Goal: Task Accomplishment & Management: Complete application form

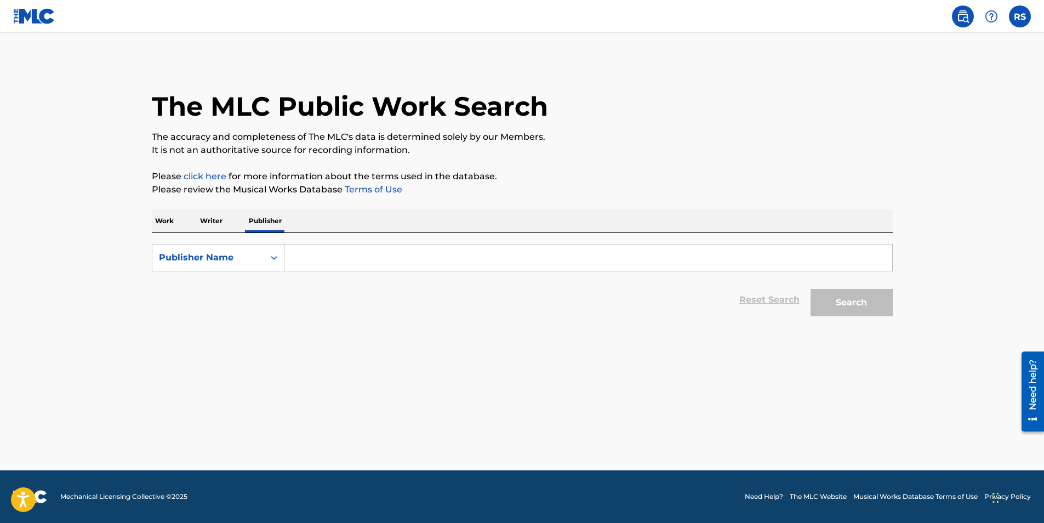
click at [44, 15] on img at bounding box center [34, 16] width 42 height 16
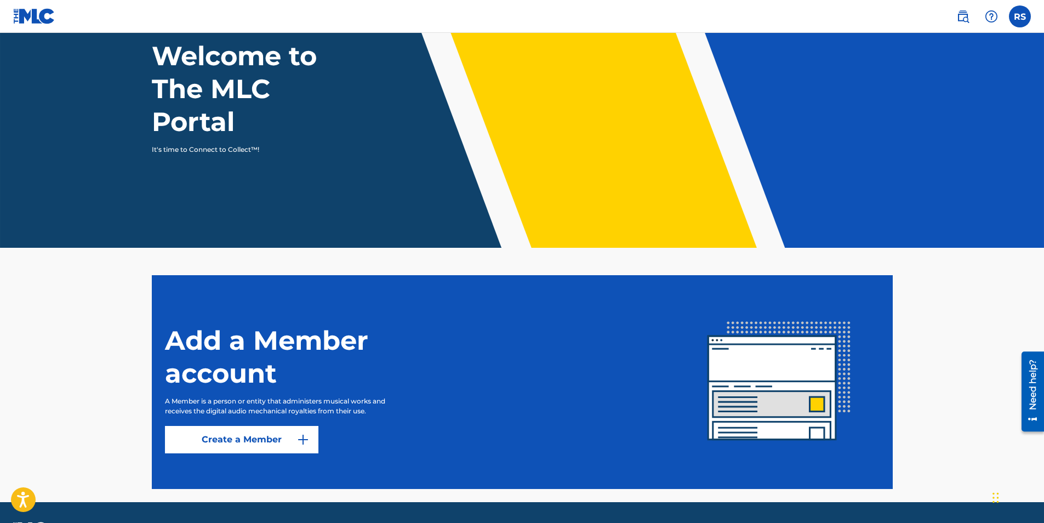
scroll to position [105, 0]
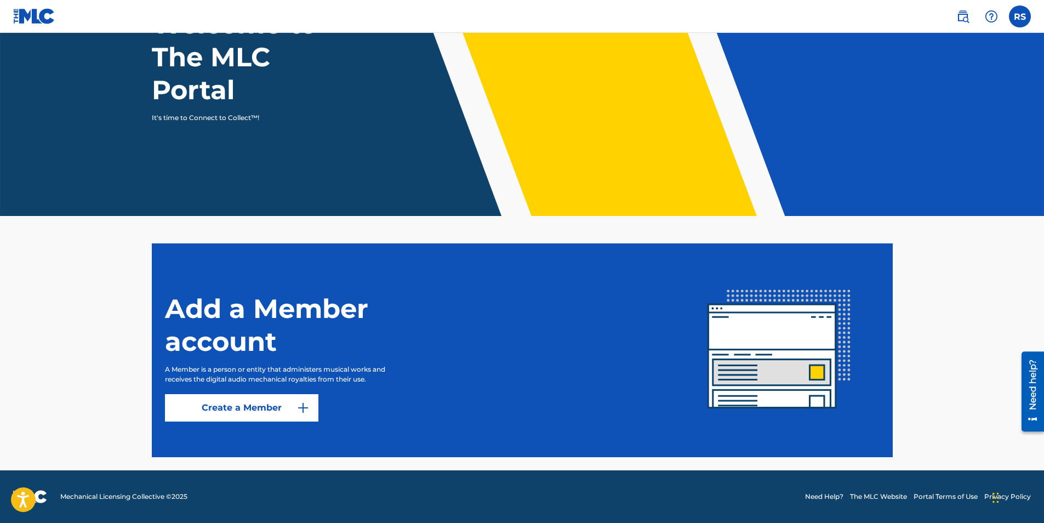
click at [257, 406] on link "Create a Member" at bounding box center [241, 407] width 153 height 27
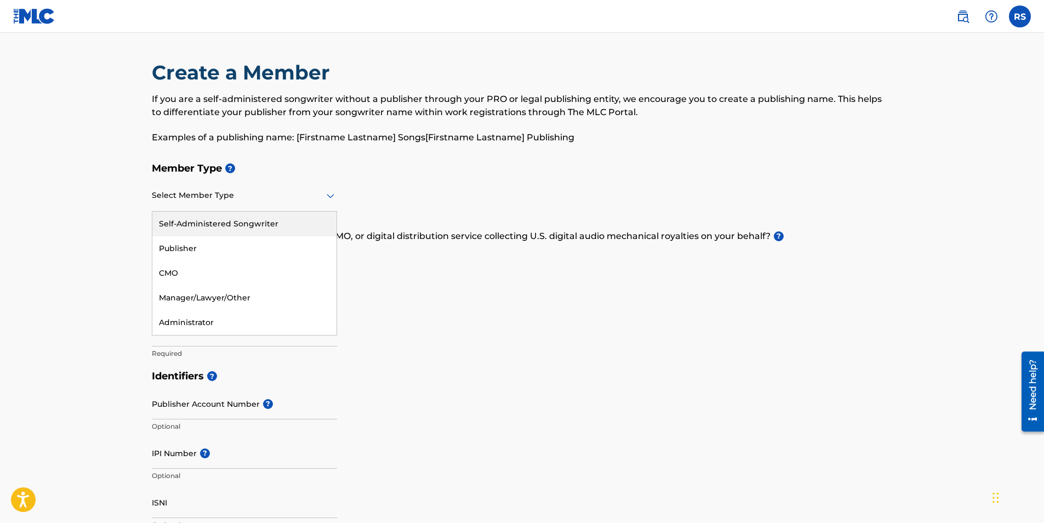
click at [332, 198] on icon at bounding box center [330, 195] width 13 height 13
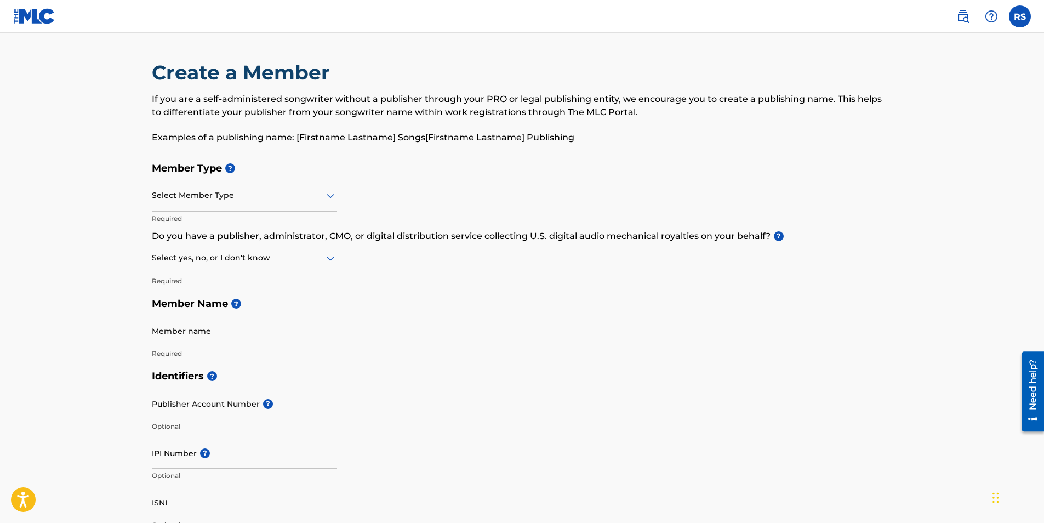
click at [37, 16] on img at bounding box center [34, 16] width 42 height 16
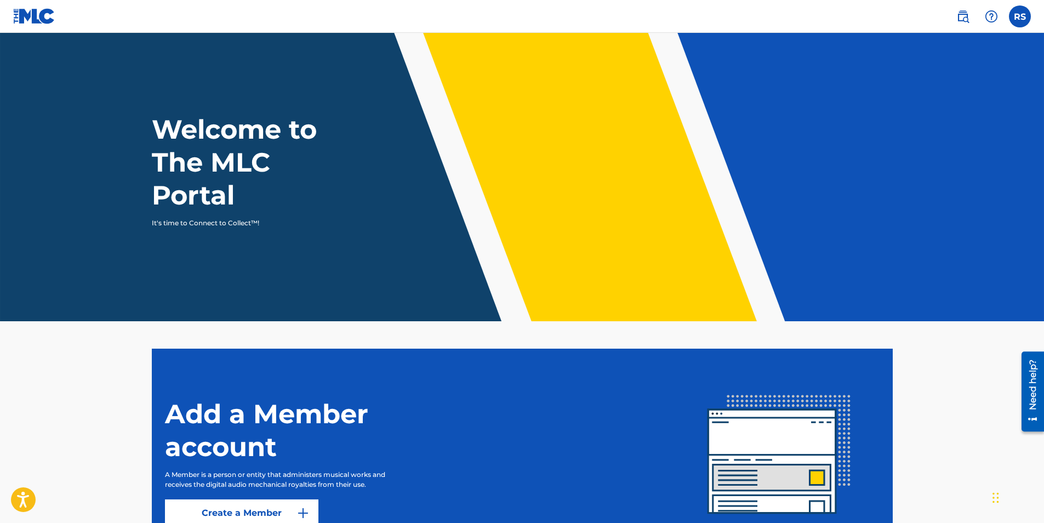
click at [1025, 15] on label at bounding box center [1020, 16] width 22 height 22
click at [1020, 16] on input "RS Rayvasquez [PERSON_NAME] [EMAIL_ADDRESS][DOMAIN_NAME] Notification Preferenc…" at bounding box center [1020, 16] width 0 height 0
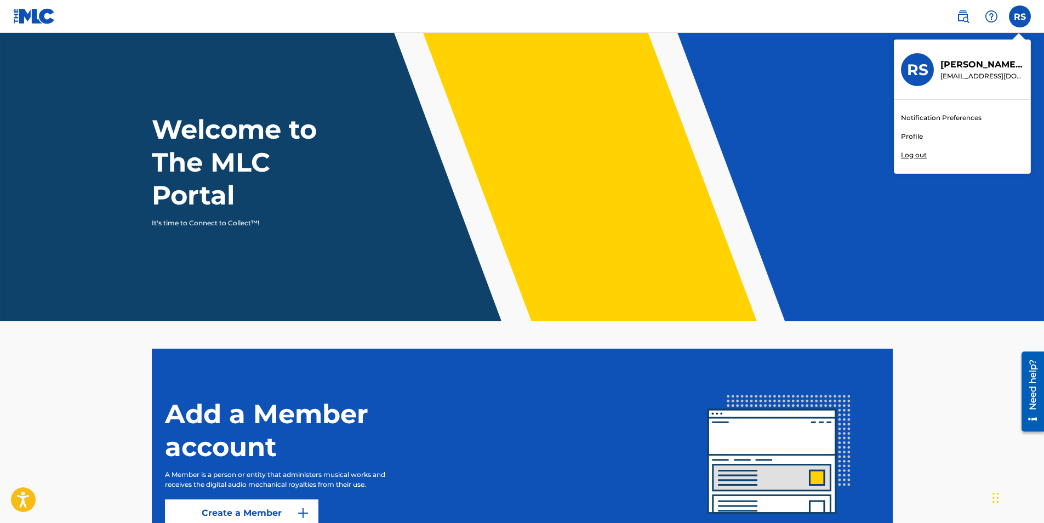
click at [914, 138] on link "Profile" at bounding box center [912, 137] width 22 height 10
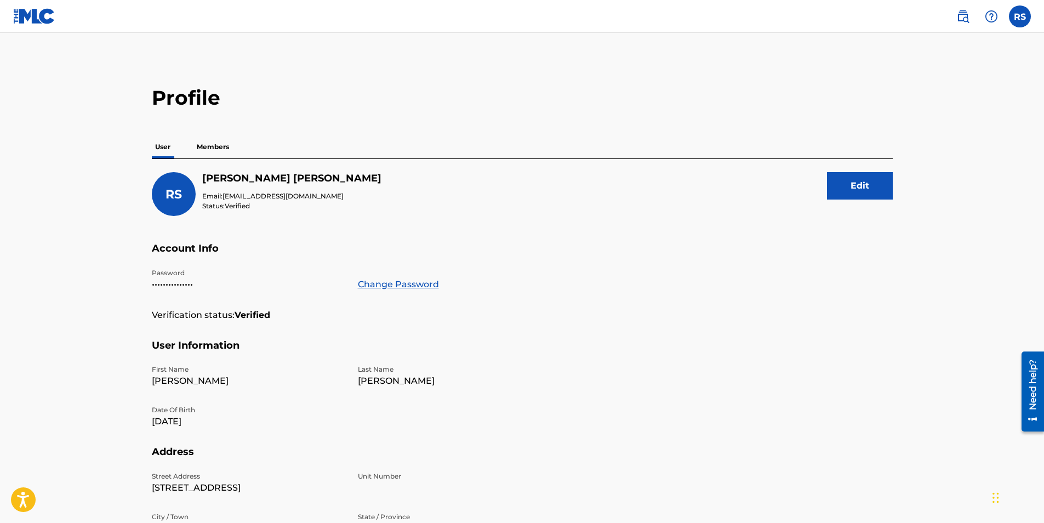
click at [1014, 15] on label at bounding box center [1020, 16] width 22 height 22
click at [1020, 16] on input "RS Rayvasquez [PERSON_NAME] [EMAIL_ADDRESS][DOMAIN_NAME] Notification Preferenc…" at bounding box center [1020, 16] width 0 height 0
click at [956, 69] on p "Rayvasquez Shuler" at bounding box center [981, 64] width 83 height 13
click at [1020, 16] on input "RS Rayvasquez [PERSON_NAME] [EMAIL_ADDRESS][DOMAIN_NAME] Notification Preferenc…" at bounding box center [1020, 16] width 0 height 0
click at [925, 70] on h3 "RS" at bounding box center [917, 69] width 21 height 19
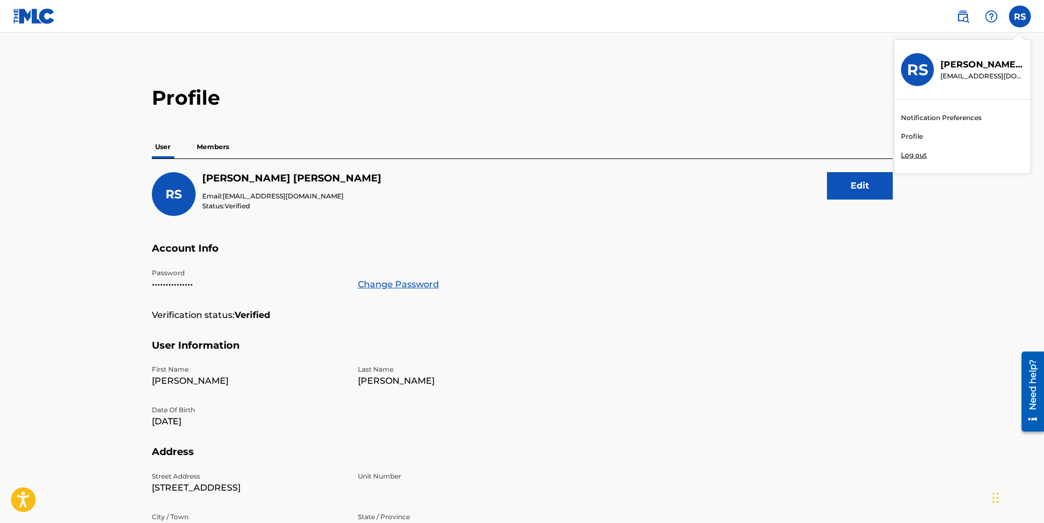
click at [1020, 16] on input "RS Rayvasquez [PERSON_NAME] [EMAIL_ADDRESS][DOMAIN_NAME] Notification Preferenc…" at bounding box center [1020, 16] width 0 height 0
click at [926, 119] on link "Notification Preferences" at bounding box center [941, 118] width 81 height 10
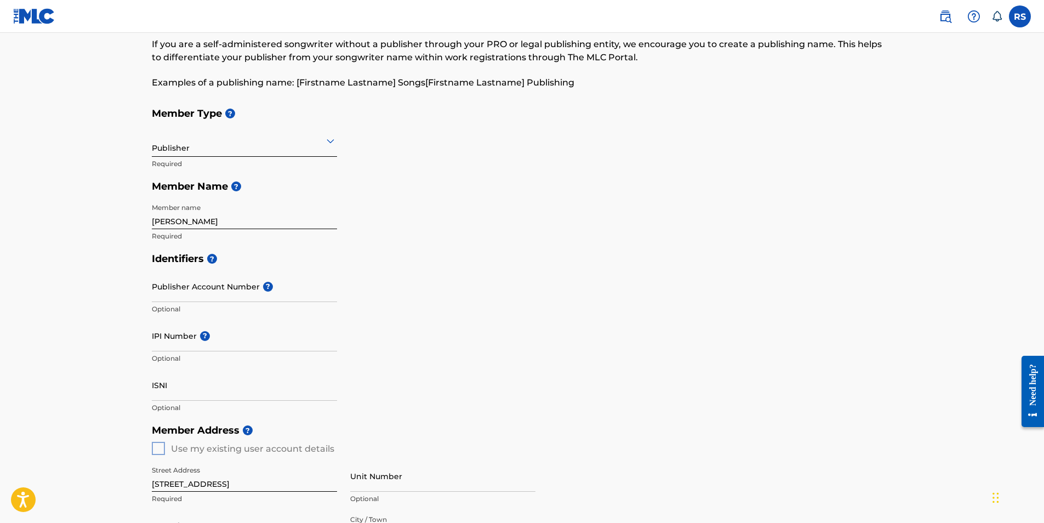
click at [328, 140] on icon at bounding box center [331, 141] width 8 height 4
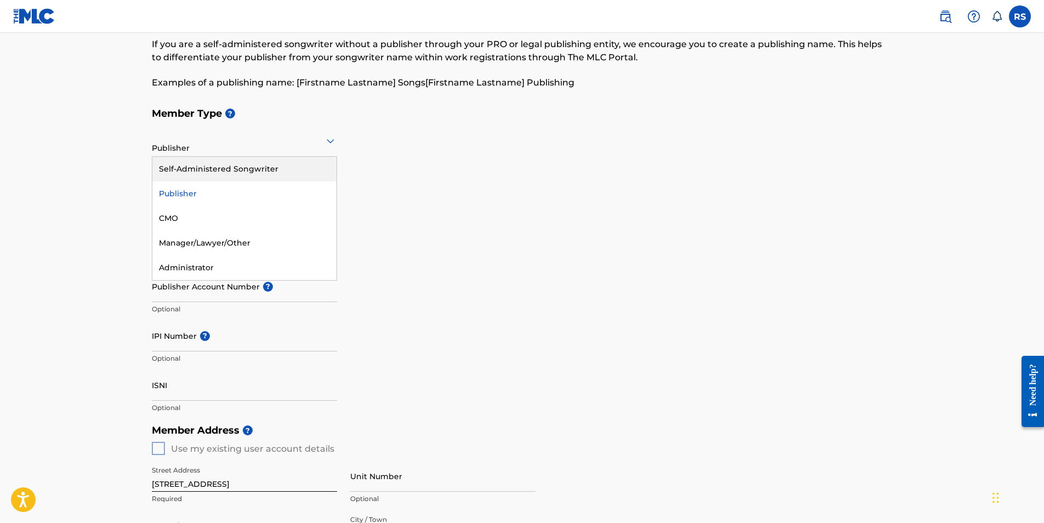
click at [304, 162] on div "Self-Administered Songwriter" at bounding box center [244, 169] width 184 height 25
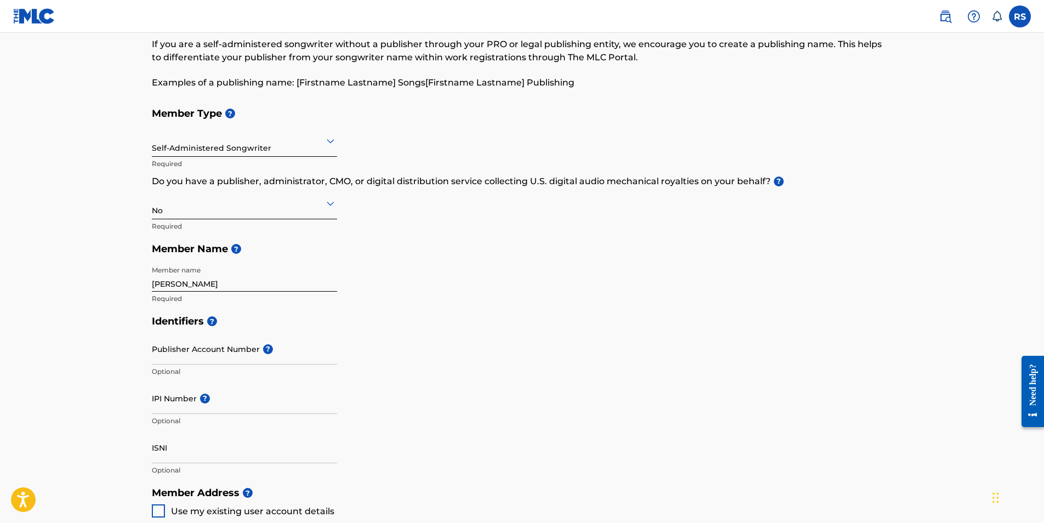
click at [646, 294] on div "Member Type ? Self-Administered Songwriter Required Do you have a publisher, ad…" at bounding box center [522, 206] width 741 height 208
click at [329, 203] on icon at bounding box center [331, 204] width 8 height 4
click at [290, 251] on div "No" at bounding box center [244, 256] width 184 height 25
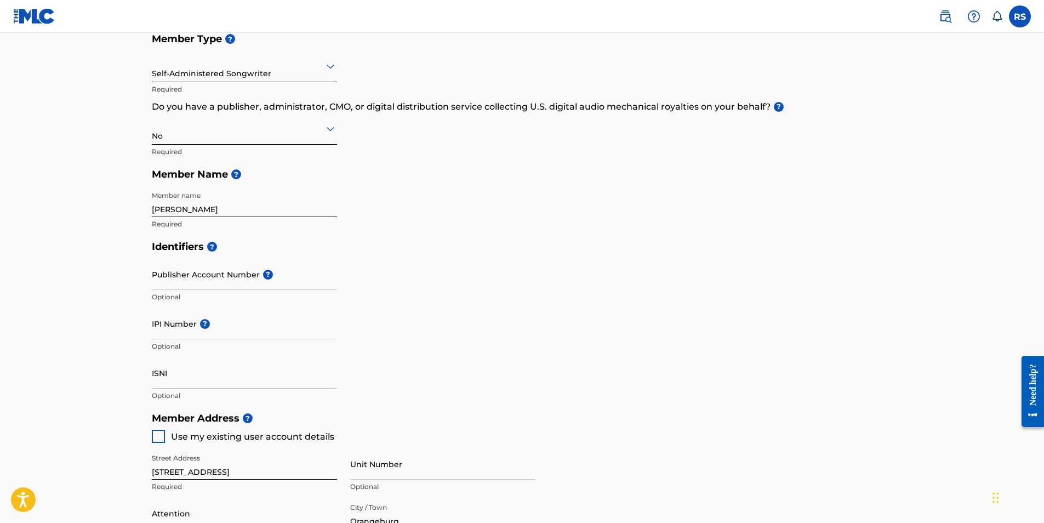
scroll to position [164, 0]
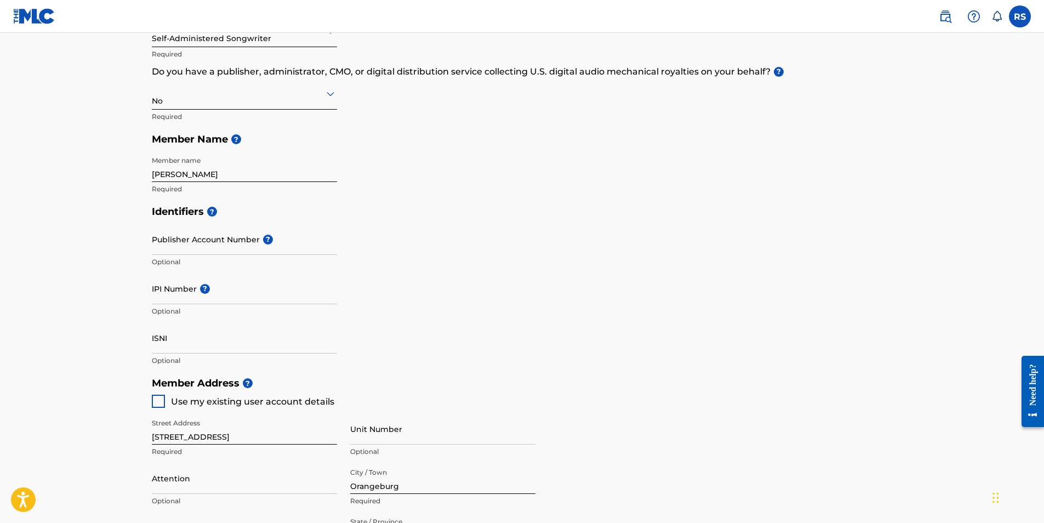
click at [215, 174] on input "[PERSON_NAME]" at bounding box center [244, 166] width 185 height 31
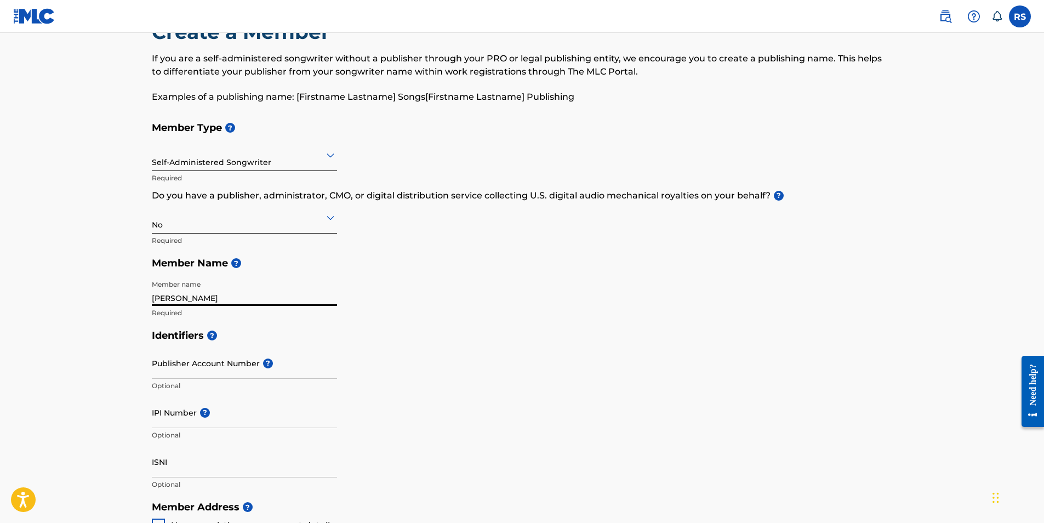
scroll to position [0, 0]
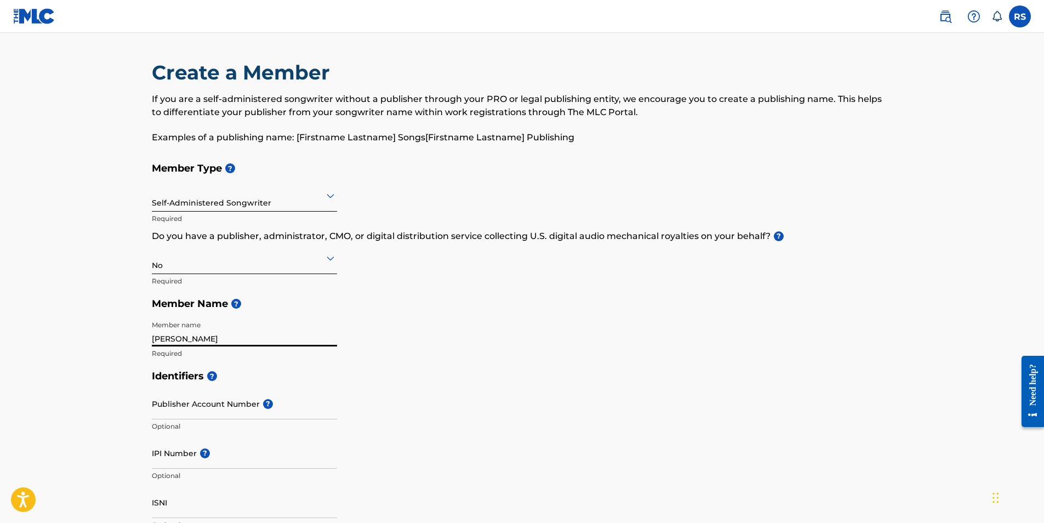
type input "[PERSON_NAME]"
click at [1023, 16] on label at bounding box center [1020, 16] width 22 height 22
click at [1020, 16] on input "RS Rayvasquez [PERSON_NAME] [EMAIL_ADDRESS][DOMAIN_NAME] Notification Preferenc…" at bounding box center [1020, 16] width 0 height 0
click at [881, 45] on main "Create a Member If you are a self-administered songwriter without a publisher t…" at bounding box center [522, 525] width 1044 height 984
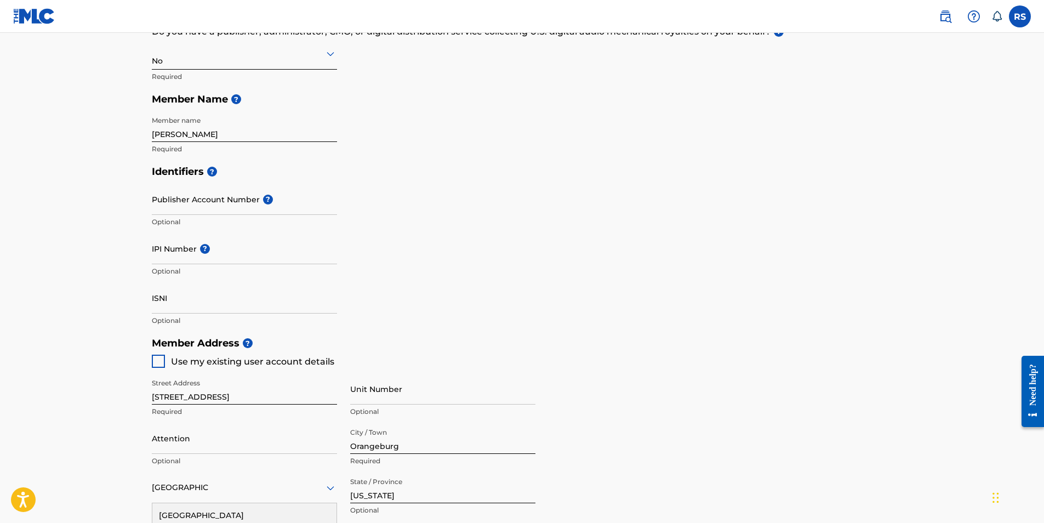
scroll to position [219, 0]
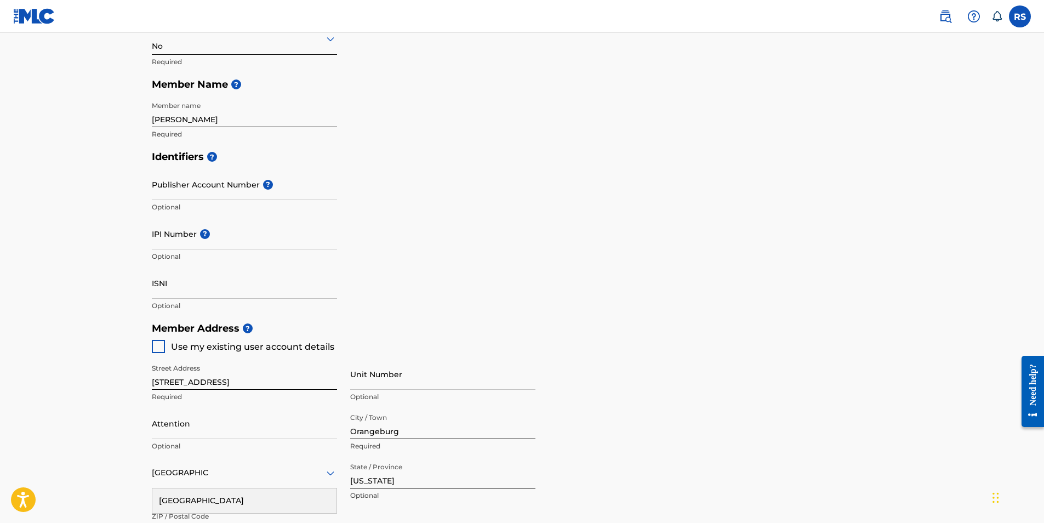
click at [833, 313] on div "Identifiers ? Publisher Account Number ? Optional IPI Number ? Optional ISNI Op…" at bounding box center [522, 231] width 741 height 172
